Goal: Information Seeking & Learning: Learn about a topic

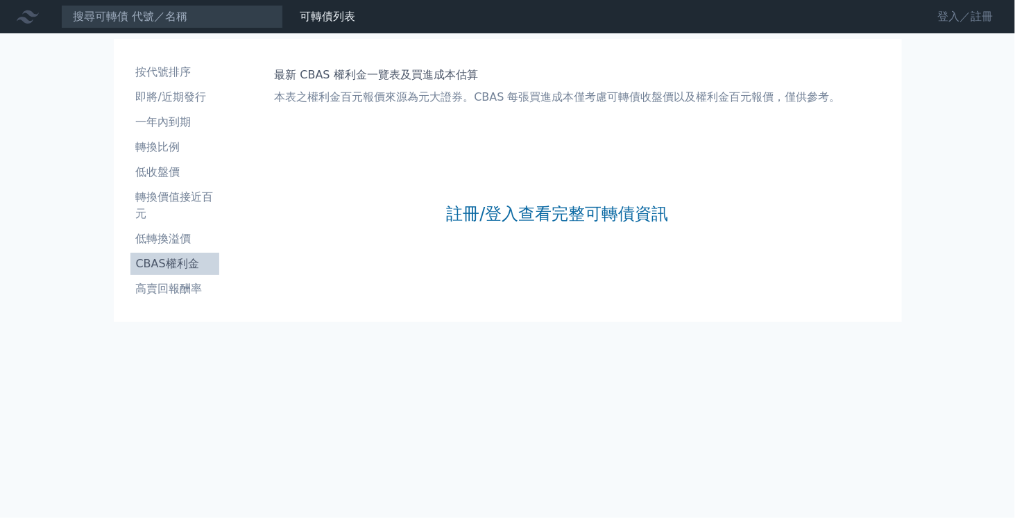
click at [933, 19] on link "登入／註冊" at bounding box center [965, 17] width 78 height 22
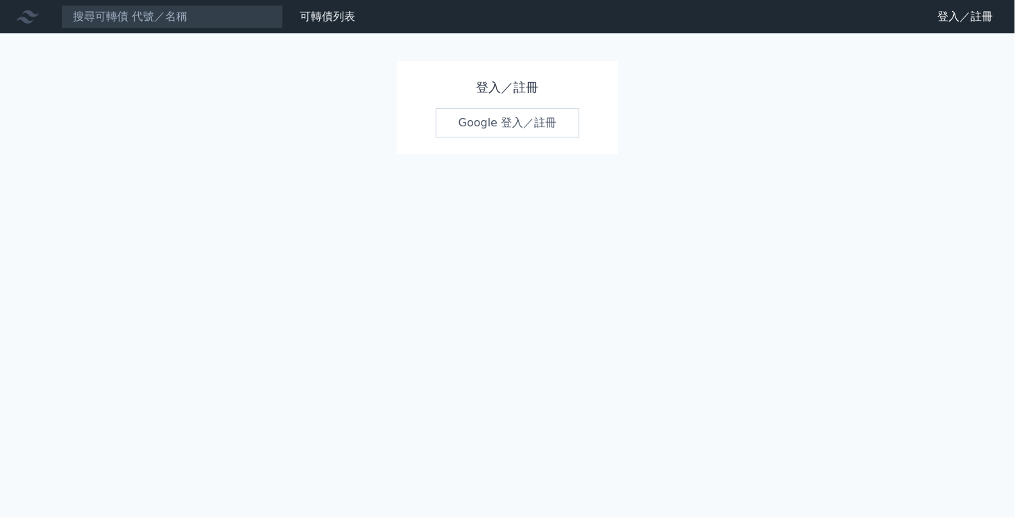
click at [481, 121] on link "Google 登入／註冊" at bounding box center [508, 122] width 144 height 29
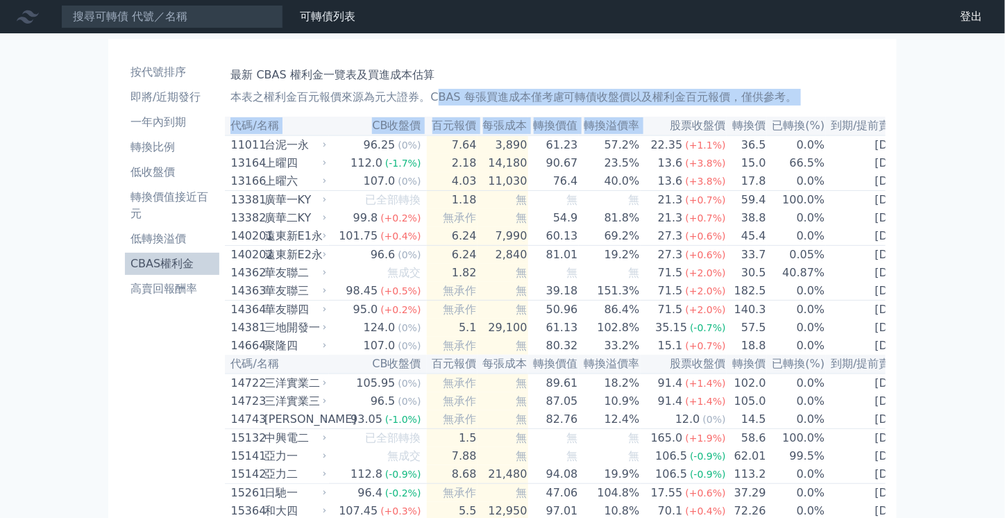
drag, startPoint x: 654, startPoint y: 124, endPoint x: 449, endPoint y: 96, distance: 206.7
click at [552, 99] on p "本表之權利金百元報價來源為元大證券。CBAS 每張買進成本僅考慮可轉債收盤價以及權利金百元報價，僅供參考。" at bounding box center [555, 97] width 650 height 17
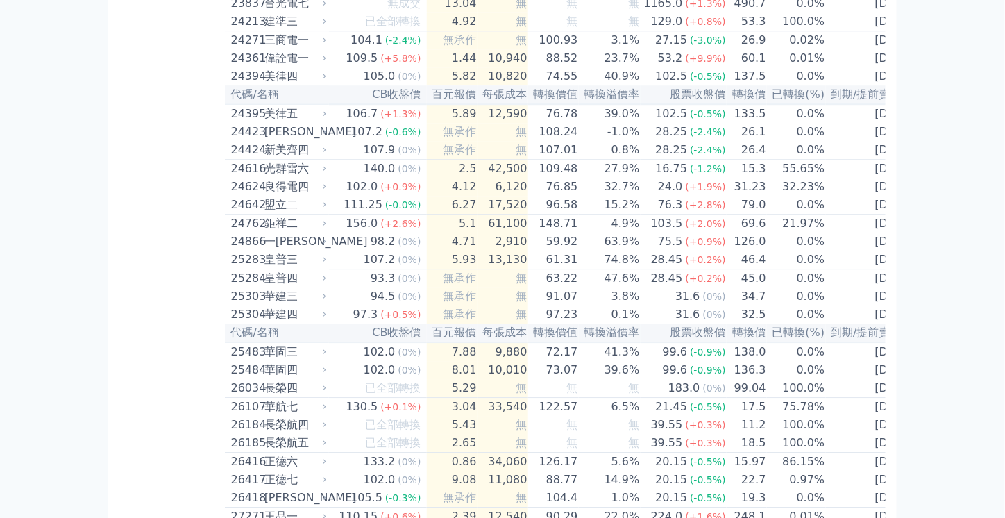
scroll to position [5537, 0]
